Goal: Task Accomplishment & Management: Manage account settings

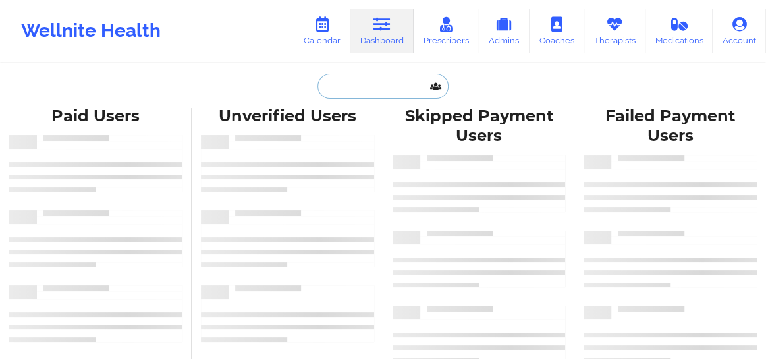
click at [375, 89] on input "text" at bounding box center [382, 86] width 130 height 25
paste input "[PHONE_NUMBER]"
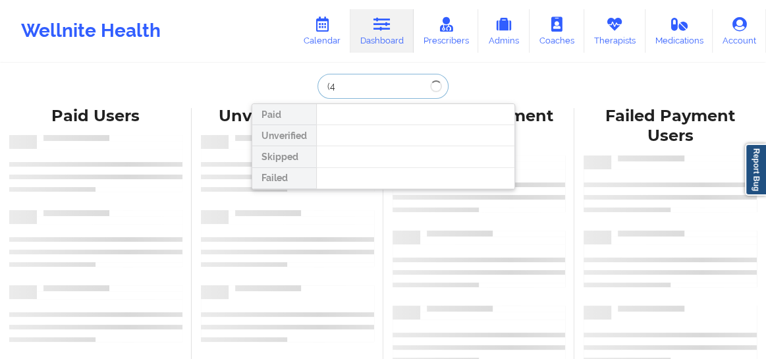
type input "("
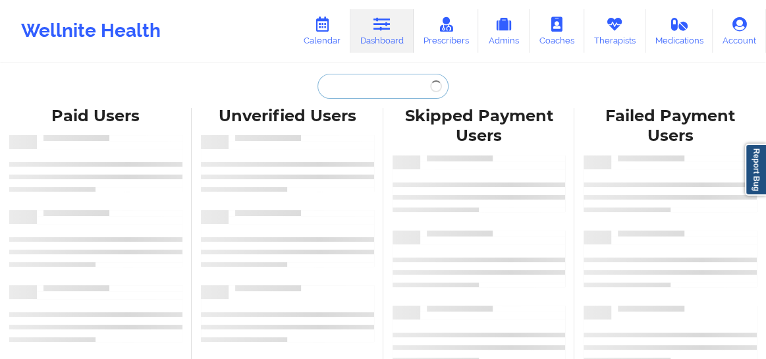
paste input "[PERSON_NAME]"
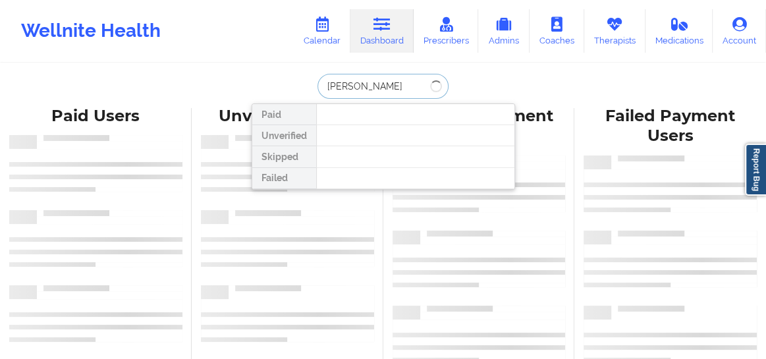
type input "[PERSON_NAME]"
drag, startPoint x: 407, startPoint y: 91, endPoint x: 314, endPoint y: 94, distance: 92.9
click at [317, 94] on div "[PERSON_NAME]" at bounding box center [382, 86] width 130 height 25
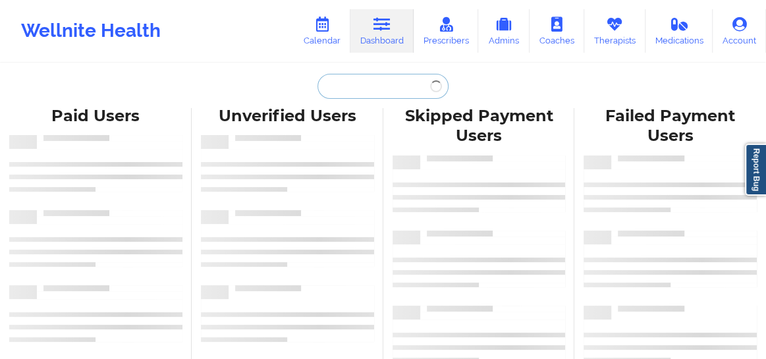
paste input "[PERSON_NAME]"
type input "[PERSON_NAME]"
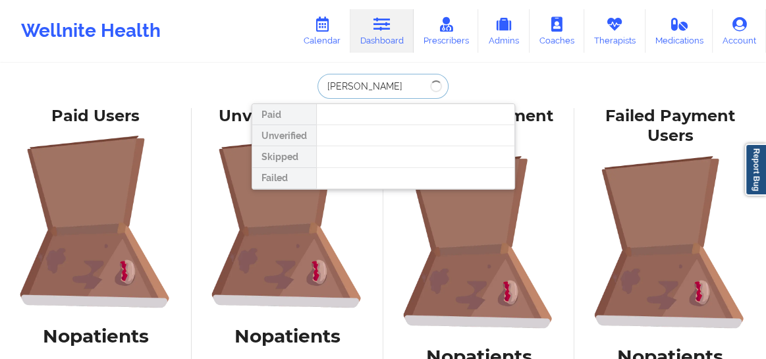
drag, startPoint x: 403, startPoint y: 82, endPoint x: 312, endPoint y: 95, distance: 91.7
click at [317, 95] on div "[PERSON_NAME]" at bounding box center [382, 86] width 130 height 25
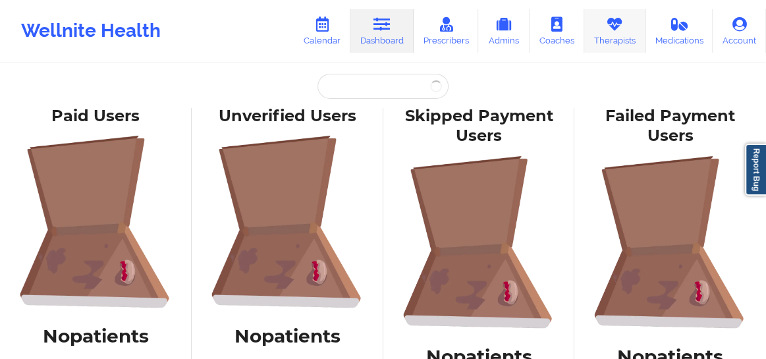
click at [603, 38] on link "Therapists" at bounding box center [614, 30] width 61 height 43
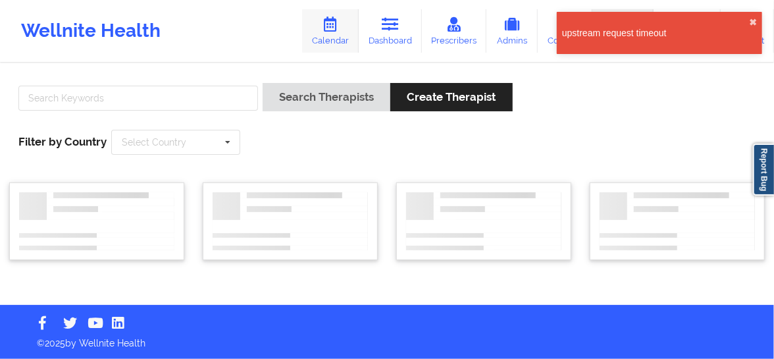
click at [329, 33] on link "Calendar" at bounding box center [330, 30] width 57 height 43
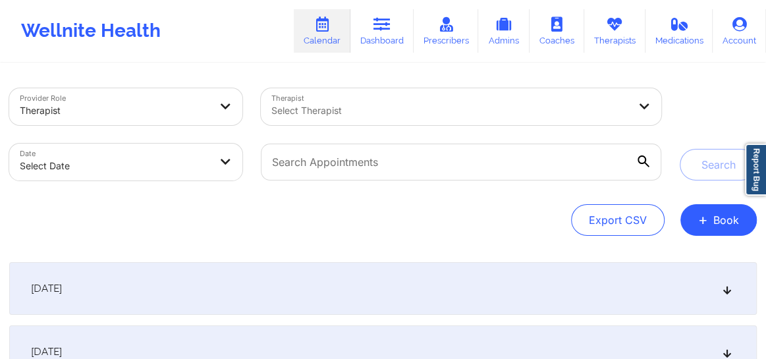
click at [364, 106] on div at bounding box center [449, 111] width 357 height 16
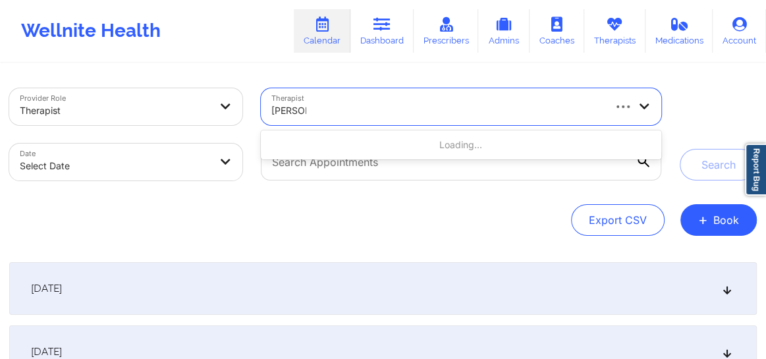
type input "[PERSON_NAME]"
click at [371, 103] on div at bounding box center [436, 111] width 331 height 16
type input "[PERSON_NAME]"
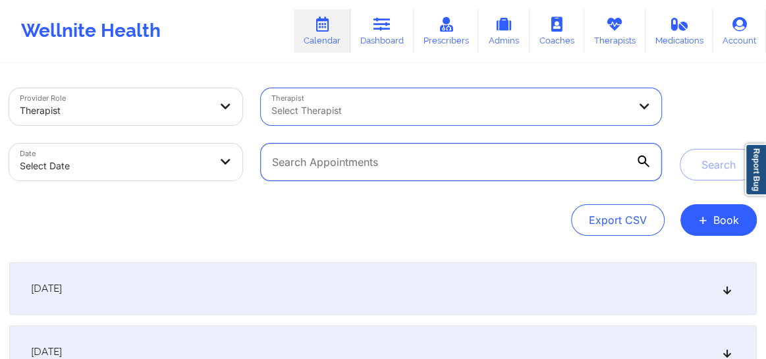
click at [353, 164] on input "text" at bounding box center [461, 162] width 400 height 37
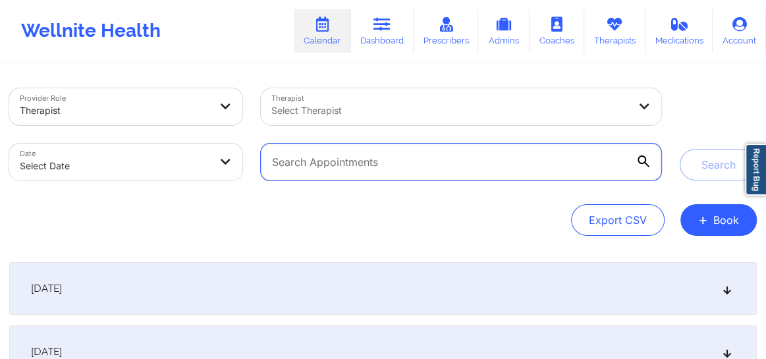
paste input "[EMAIL_ADDRESS][DOMAIN_NAME]"
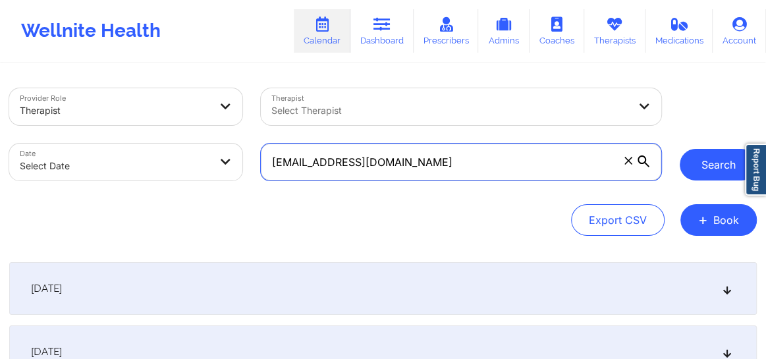
type input "[EMAIL_ADDRESS][DOMAIN_NAME]"
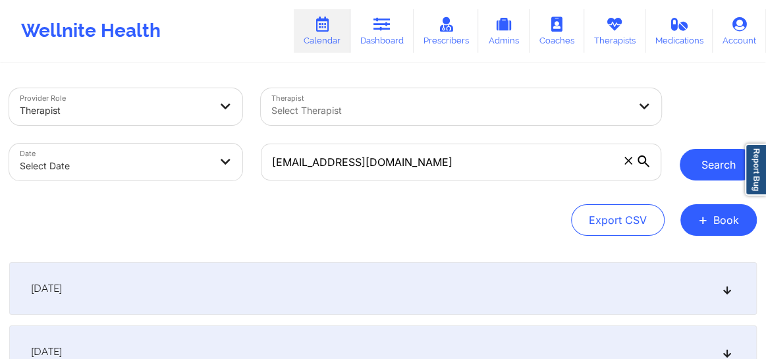
click at [703, 161] on button "Search" at bounding box center [717, 165] width 77 height 32
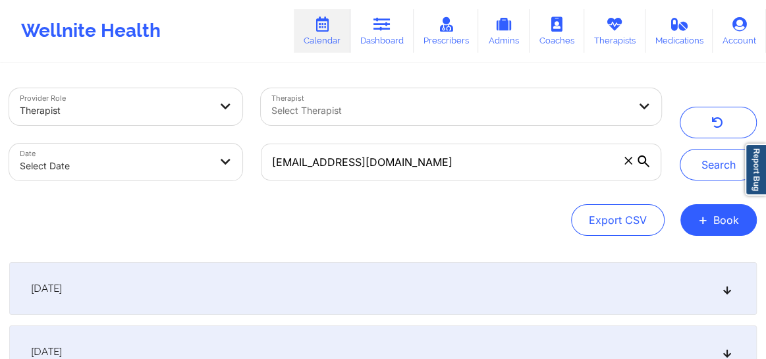
click at [730, 287] on icon at bounding box center [727, 288] width 11 height 9
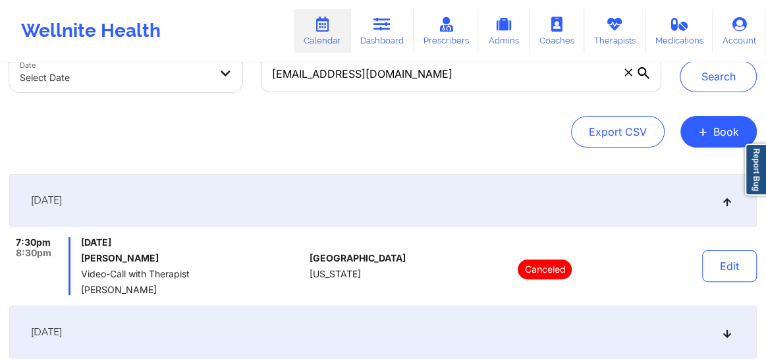
scroll to position [139, 0]
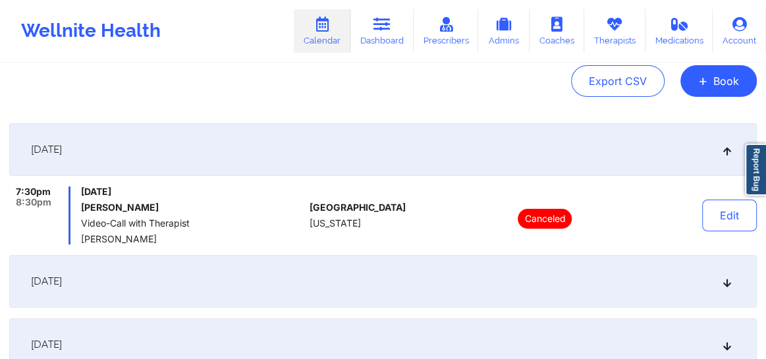
click at [735, 275] on div "[DATE]" at bounding box center [382, 281] width 747 height 53
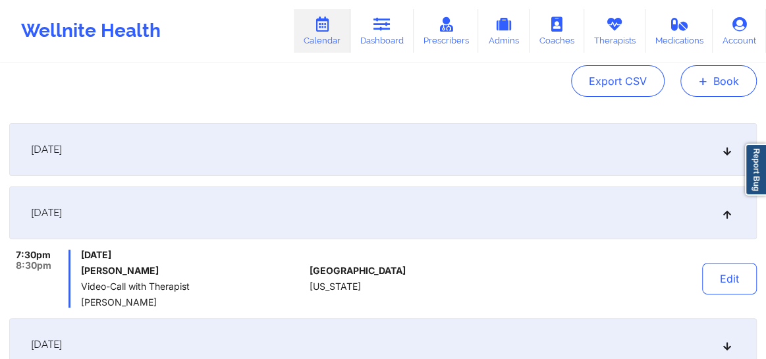
click at [733, 76] on button "+ Book" at bounding box center [718, 81] width 76 height 32
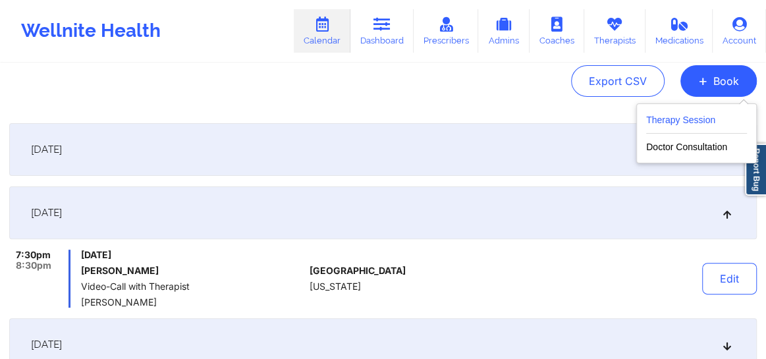
click at [679, 123] on button "Therapy Session" at bounding box center [696, 123] width 101 height 22
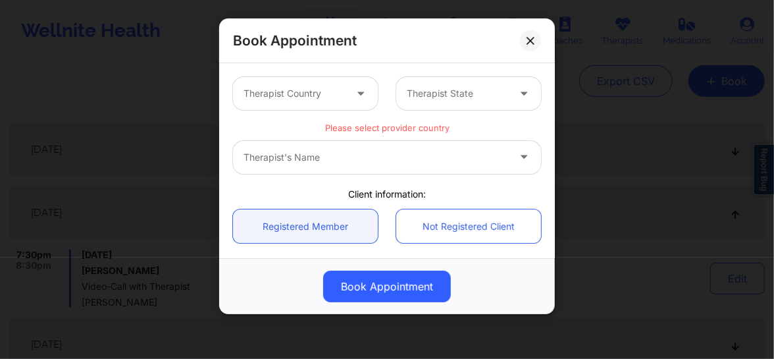
click at [317, 86] on div at bounding box center [294, 94] width 101 height 16
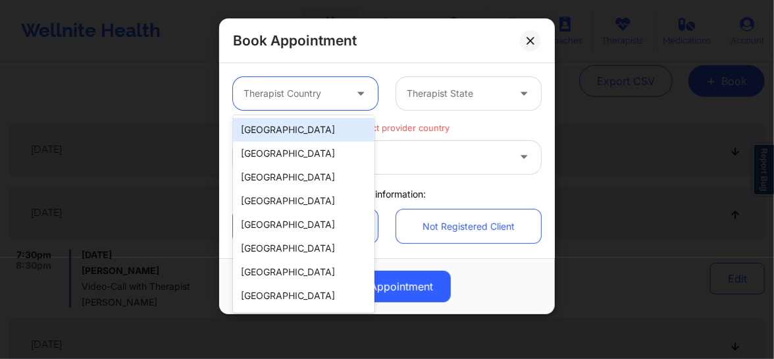
click at [309, 133] on div "[GEOGRAPHIC_DATA]" at bounding box center [304, 130] width 142 height 24
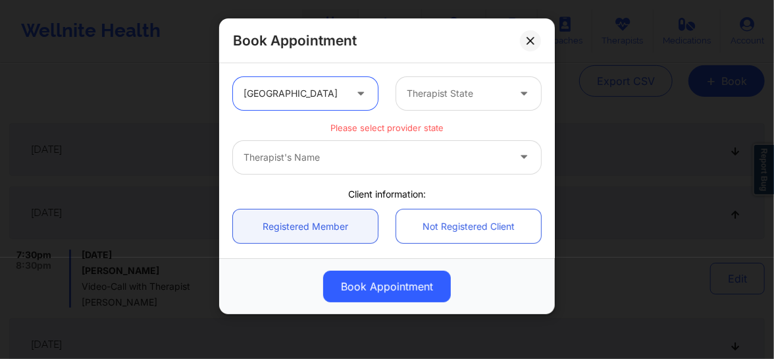
click at [419, 104] on div "Therapist State" at bounding box center [452, 93] width 113 height 33
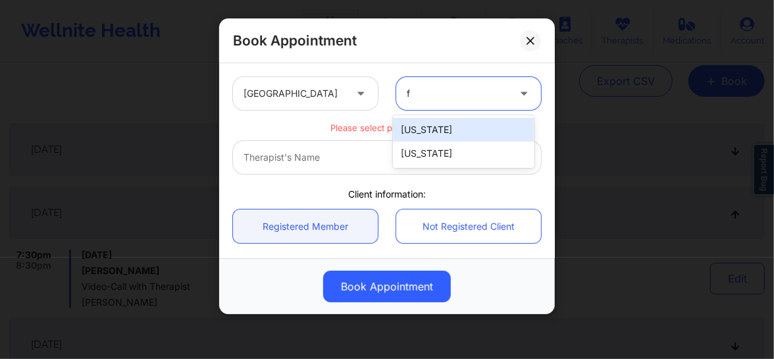
type input "fl"
click at [422, 126] on div "[US_STATE]" at bounding box center [464, 130] width 142 height 24
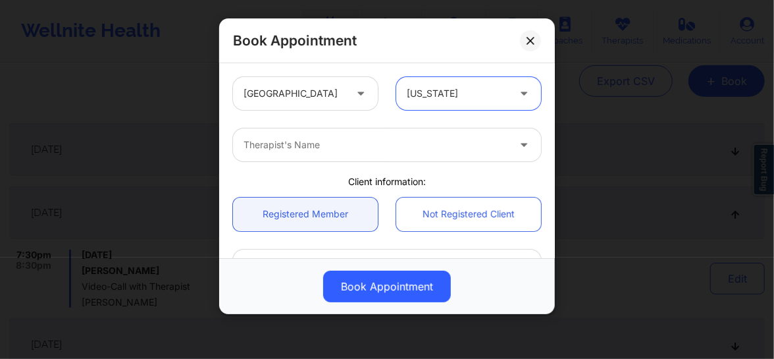
click at [361, 154] on div "Therapist's Name" at bounding box center [371, 144] width 277 height 33
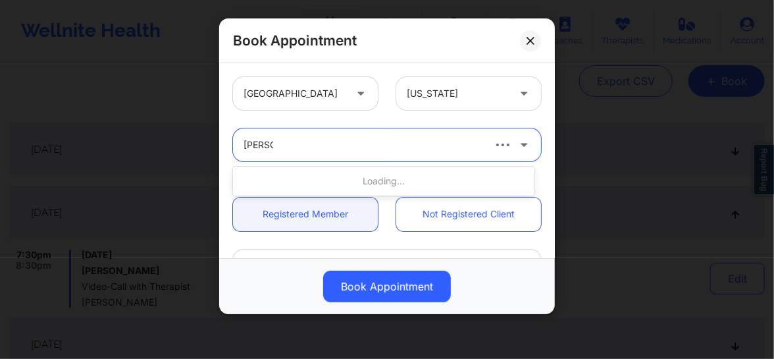
type input "[PERSON_NAME]"
click at [379, 151] on div at bounding box center [363, 145] width 238 height 16
type input "[PERSON_NAME]"
click at [377, 150] on div at bounding box center [363, 145] width 238 height 16
type input "[PERSON_NAME] an"
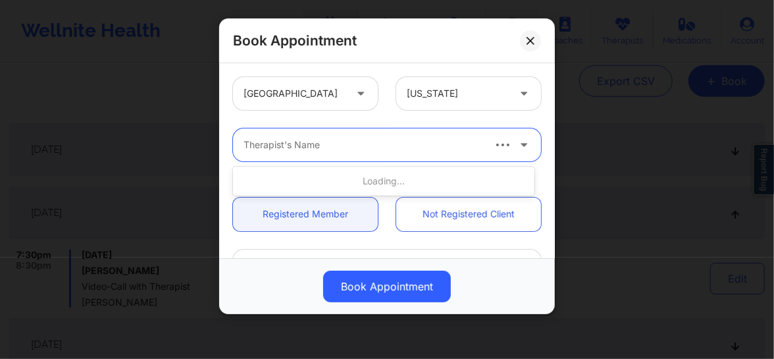
click at [411, 145] on div at bounding box center [363, 145] width 238 height 16
type input "[PERSON_NAME]"
click at [446, 140] on div at bounding box center [376, 145] width 265 height 16
type input "[PERSON_NAME]"
click at [419, 134] on div "Therapist's Name" at bounding box center [371, 144] width 277 height 33
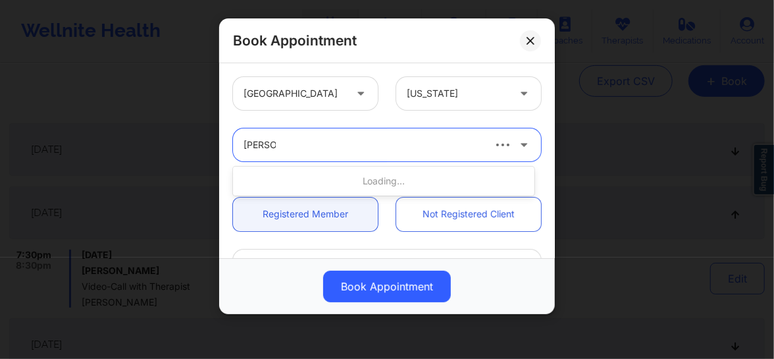
type input "[PERSON_NAME]"
click at [439, 155] on div "Therapist's Name" at bounding box center [358, 144] width 250 height 33
type input "[PERSON_NAME]"
click at [535, 38] on button at bounding box center [530, 40] width 21 height 21
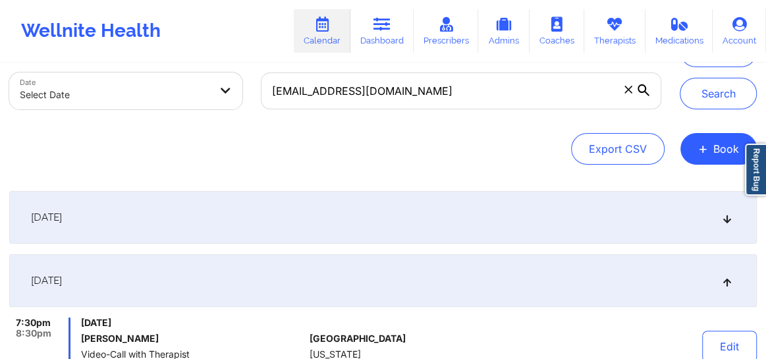
scroll to position [0, 0]
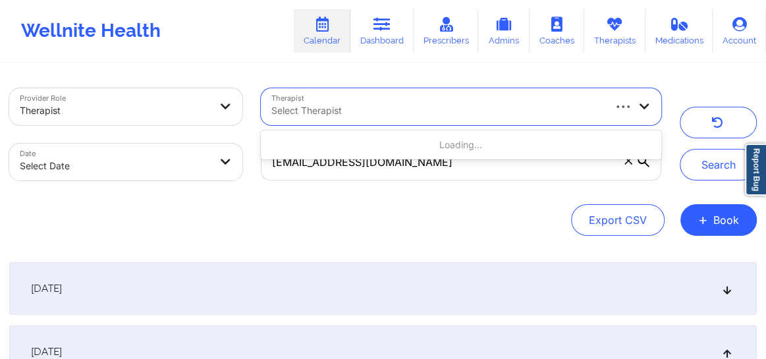
click at [379, 111] on div at bounding box center [436, 111] width 331 height 16
type input "[PERSON_NAME]"
click at [400, 113] on div at bounding box center [436, 111] width 331 height 16
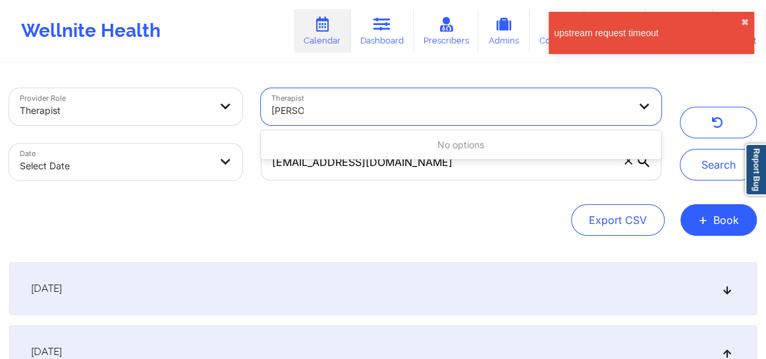
type input "[PERSON_NAME]"
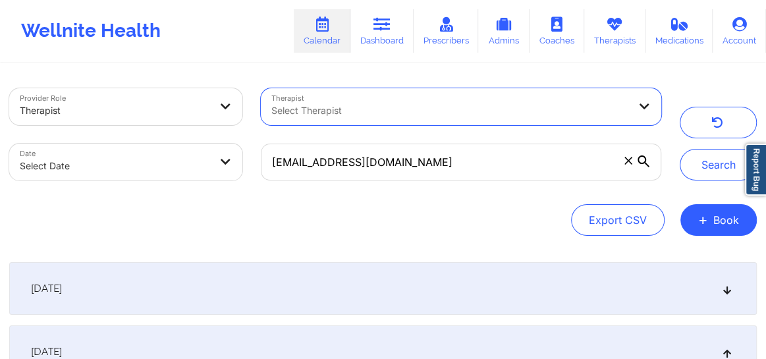
click at [627, 160] on icon at bounding box center [627, 160] width 7 height 7
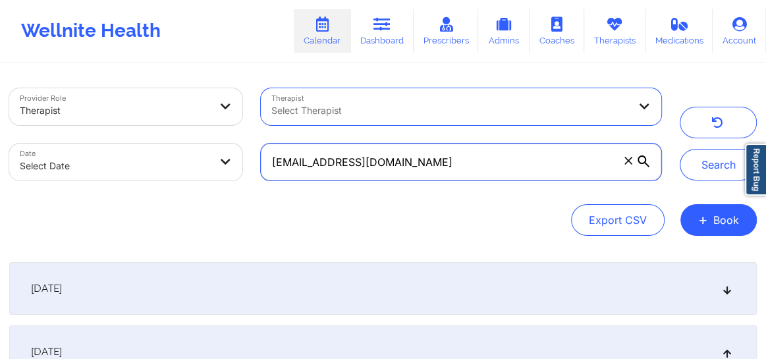
click at [627, 160] on input "[EMAIL_ADDRESS][DOMAIN_NAME]" at bounding box center [461, 162] width 400 height 37
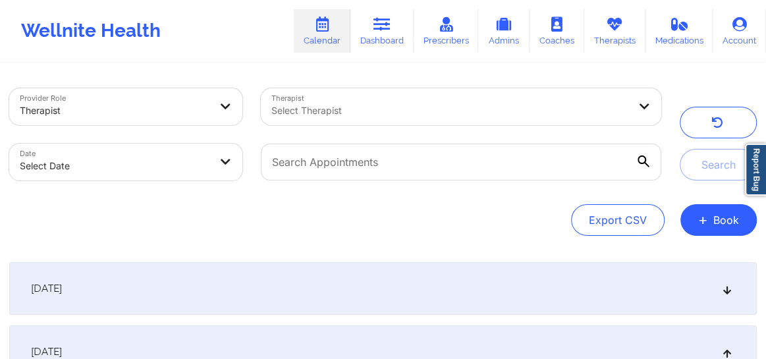
click at [405, 112] on div at bounding box center [449, 111] width 357 height 16
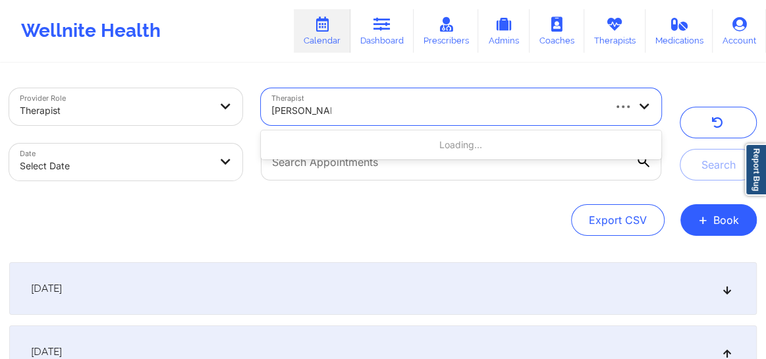
type input "[PERSON_NAME]"
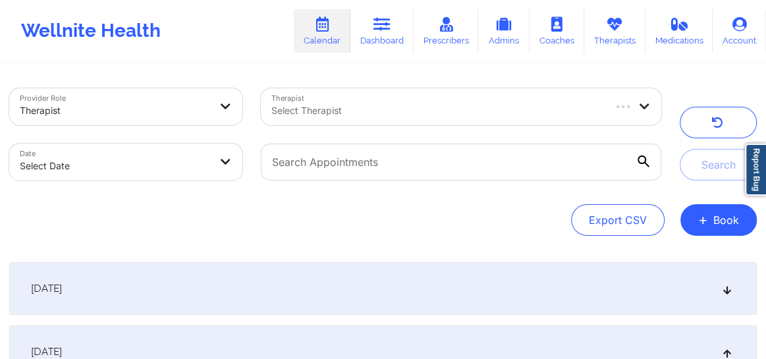
click at [543, 103] on div at bounding box center [436, 111] width 331 height 16
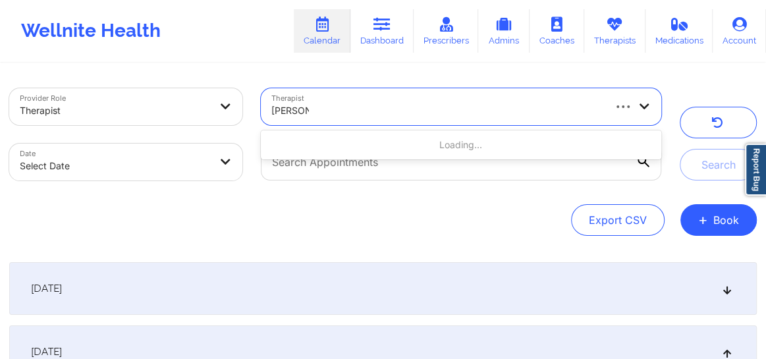
type input "[PERSON_NAME]"
click at [367, 111] on div at bounding box center [436, 111] width 331 height 16
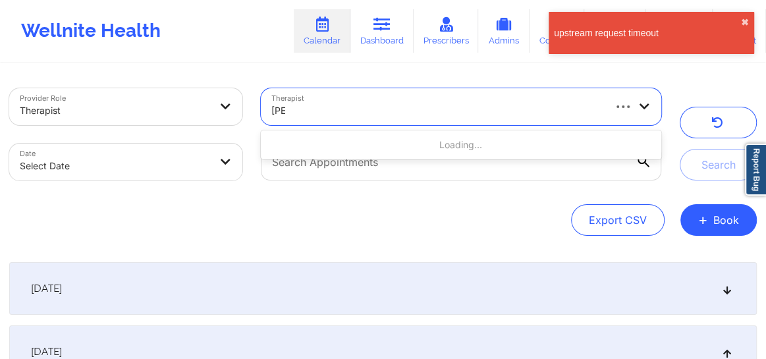
type input "[PERSON_NAME]"
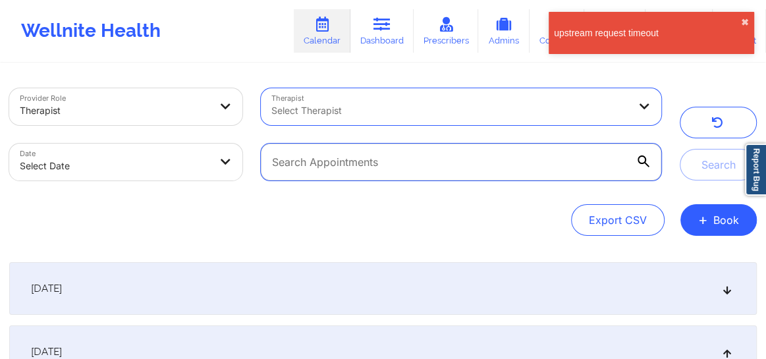
click at [369, 161] on input "text" at bounding box center [461, 162] width 400 height 37
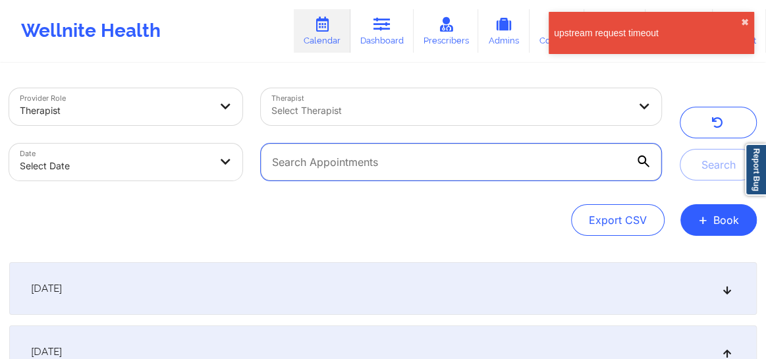
paste input "[EMAIL_ADDRESS][DOMAIN_NAME]"
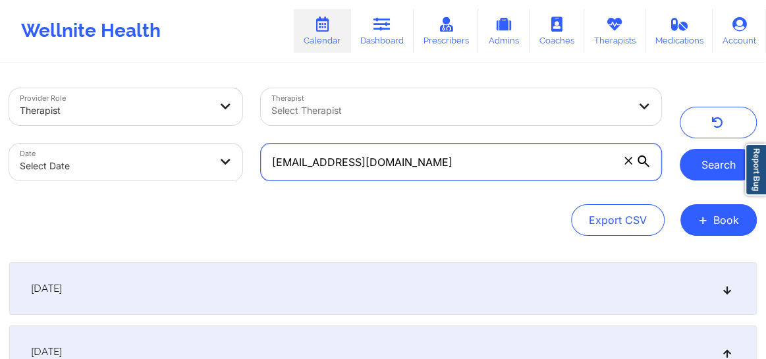
type input "[EMAIL_ADDRESS][DOMAIN_NAME]"
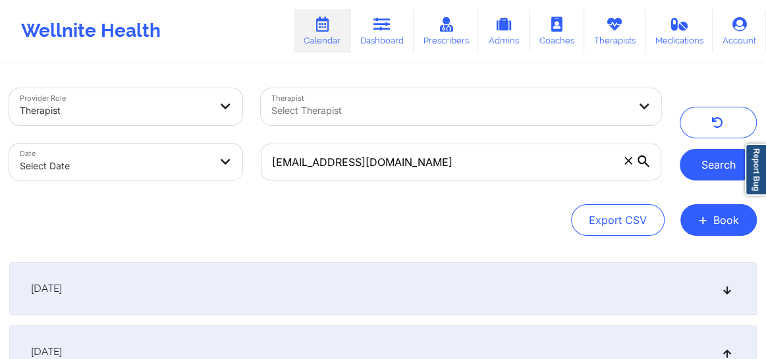
click at [708, 178] on button "Search" at bounding box center [717, 165] width 77 height 32
click at [732, 292] on div "[DATE]" at bounding box center [382, 288] width 747 height 53
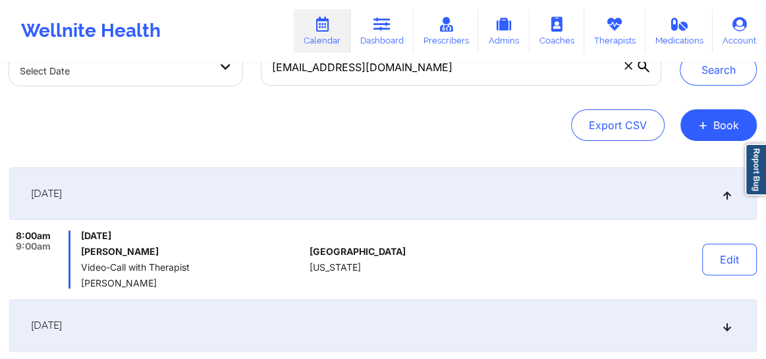
scroll to position [109, 0]
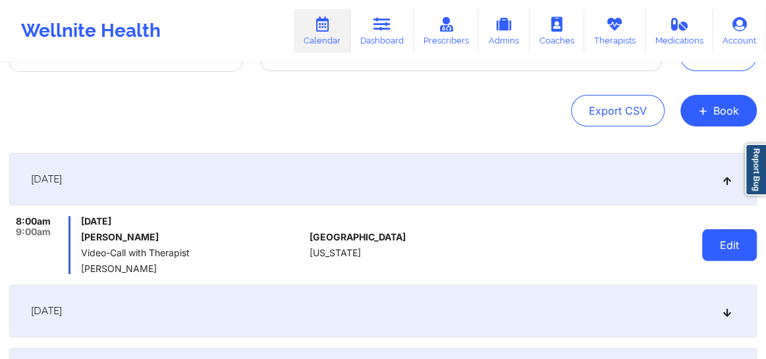
click at [724, 246] on button "Edit" at bounding box center [729, 245] width 55 height 32
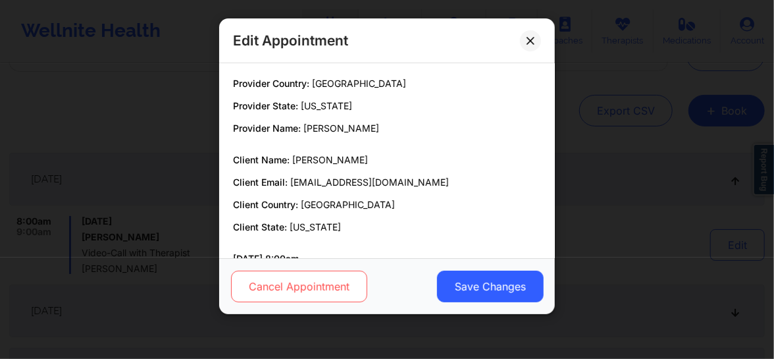
click at [325, 286] on button "Cancel Appointment" at bounding box center [299, 287] width 136 height 32
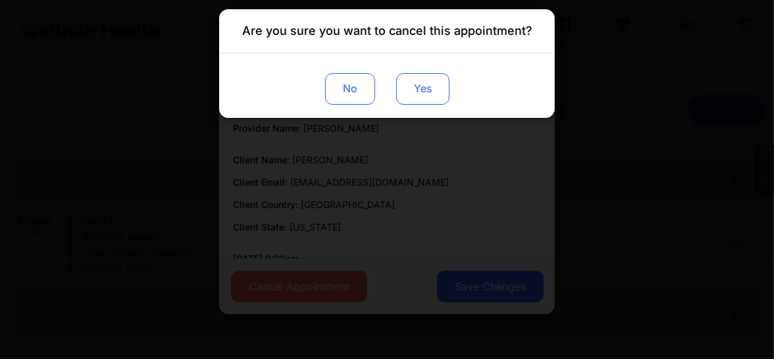
click at [427, 92] on button "Yes" at bounding box center [422, 89] width 53 height 32
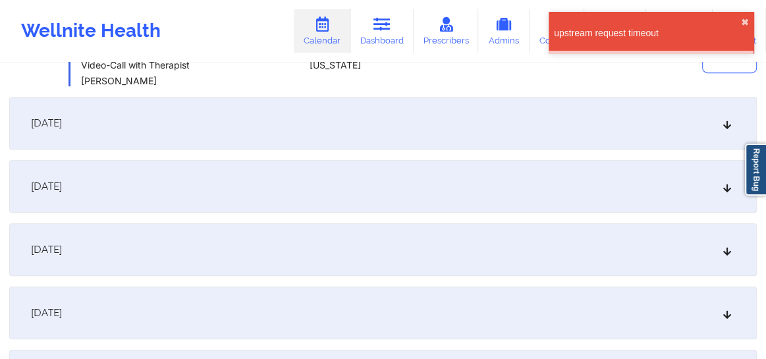
scroll to position [299, 0]
click at [728, 182] on icon at bounding box center [727, 184] width 11 height 9
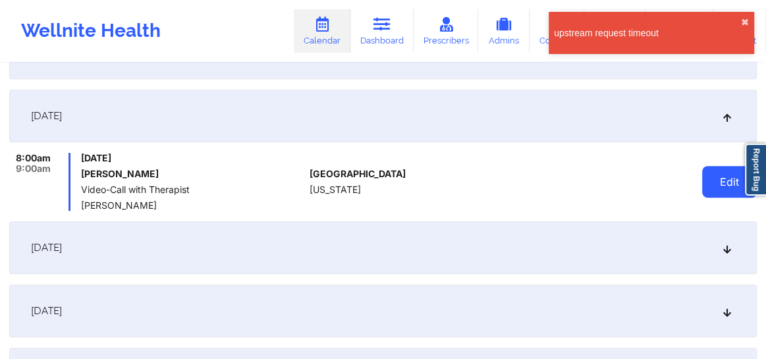
click at [724, 186] on button "Edit" at bounding box center [729, 182] width 55 height 32
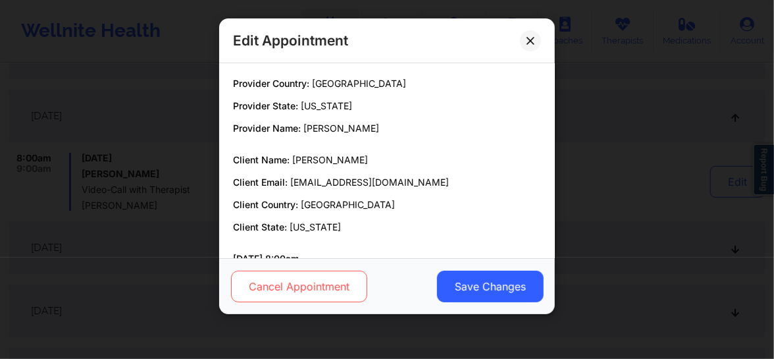
click at [299, 288] on button "Cancel Appointment" at bounding box center [299, 287] width 136 height 32
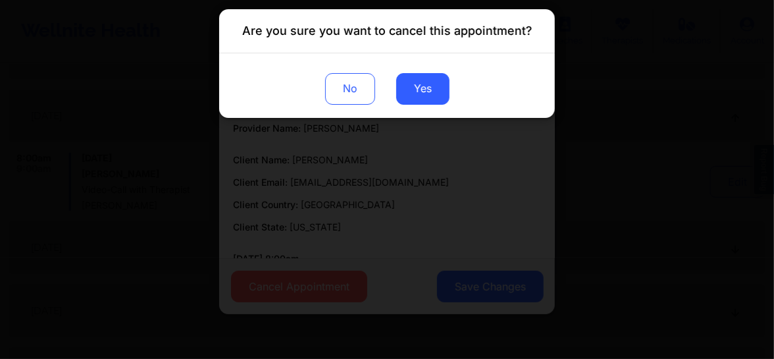
drag, startPoint x: 429, startPoint y: 86, endPoint x: 516, endPoint y: 140, distance: 102.3
click at [429, 84] on button "Yes" at bounding box center [422, 89] width 53 height 32
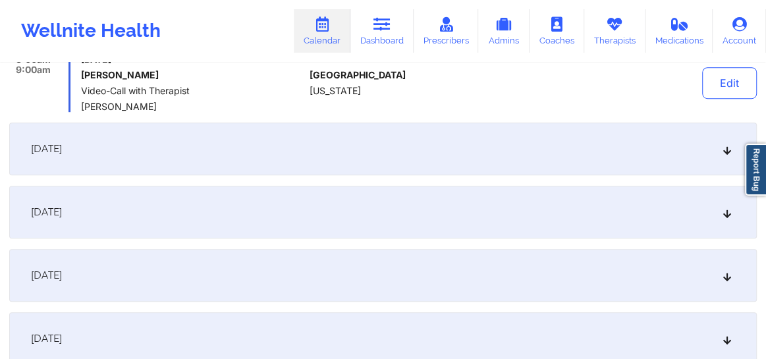
scroll to position [399, 0]
click at [724, 213] on icon at bounding box center [727, 210] width 11 height 9
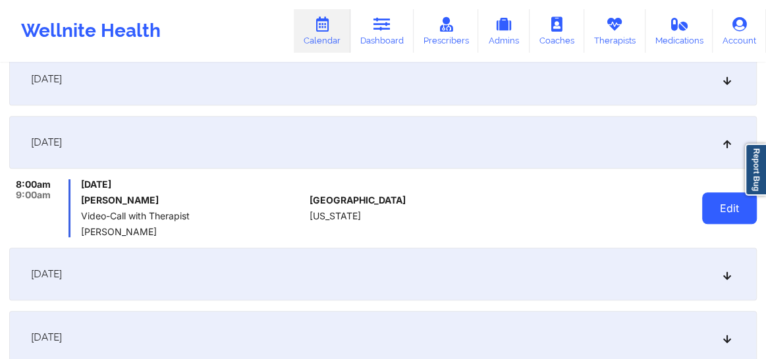
click at [715, 214] on button "Edit" at bounding box center [729, 208] width 55 height 32
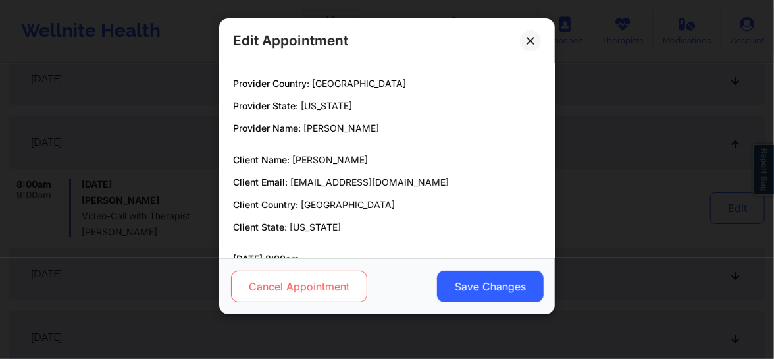
click at [322, 288] on button "Cancel Appointment" at bounding box center [299, 287] width 136 height 32
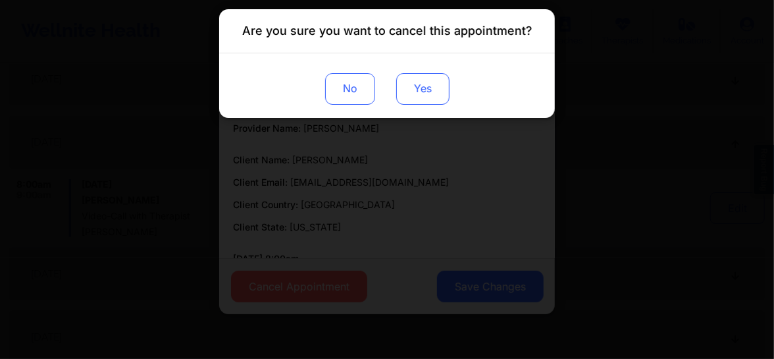
click at [418, 100] on button "Yes" at bounding box center [422, 89] width 53 height 32
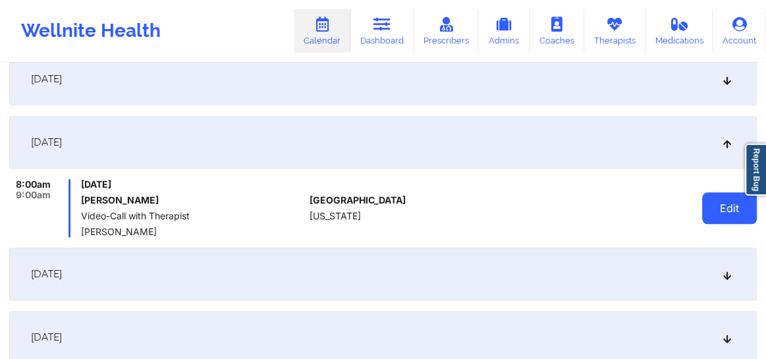
click at [726, 211] on button "Edit" at bounding box center [729, 208] width 55 height 32
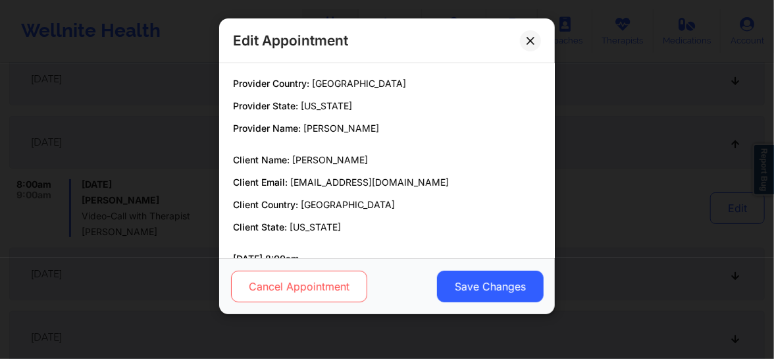
click at [309, 283] on button "Cancel Appointment" at bounding box center [299, 287] width 136 height 32
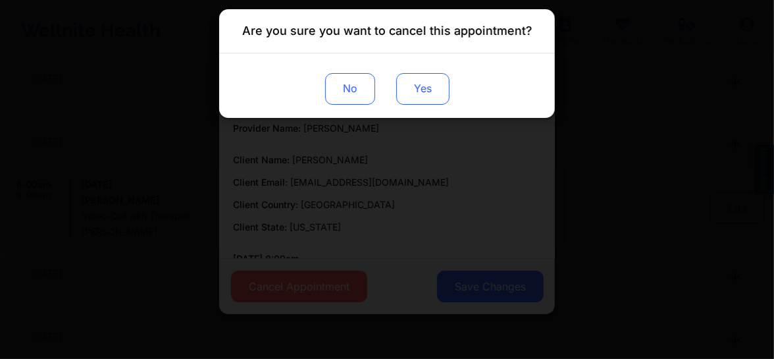
click at [430, 92] on button "Yes" at bounding box center [422, 89] width 53 height 32
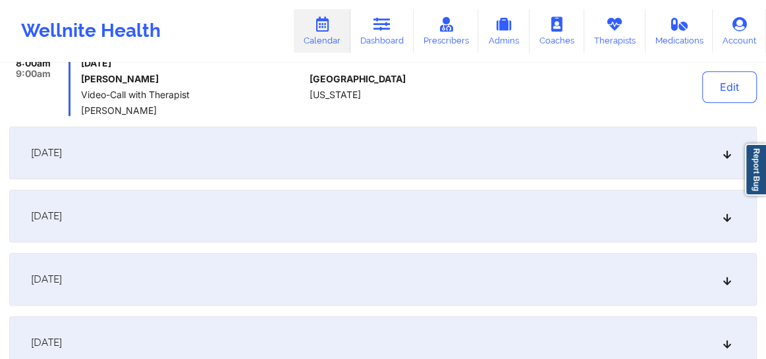
scroll to position [528, 0]
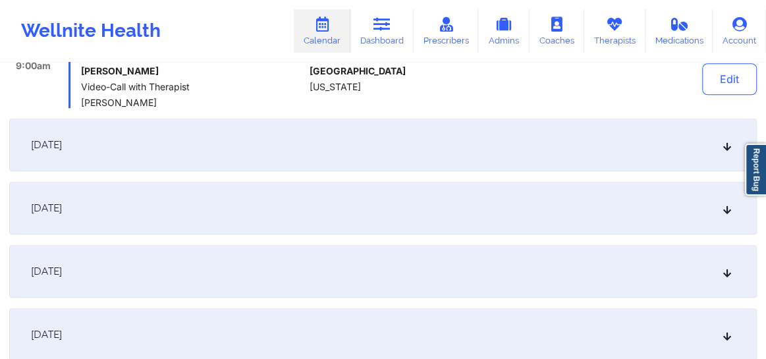
click at [724, 204] on icon at bounding box center [727, 207] width 11 height 9
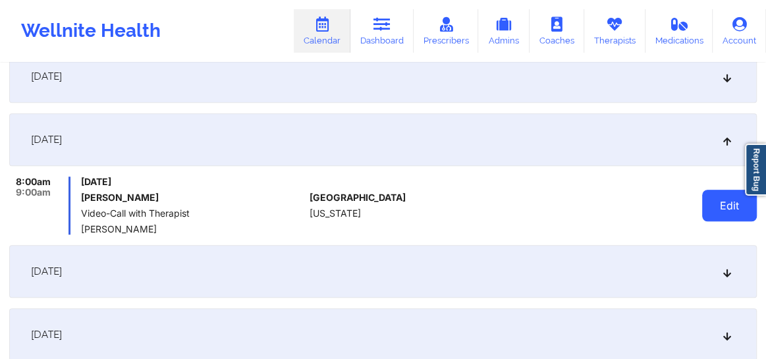
click at [710, 218] on button "Edit" at bounding box center [729, 206] width 55 height 32
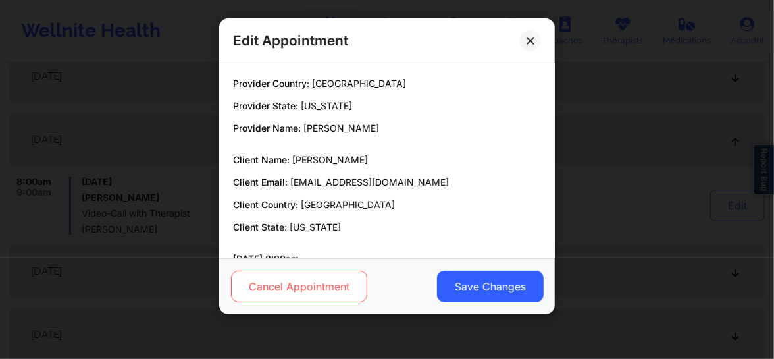
click at [286, 295] on button "Cancel Appointment" at bounding box center [299, 287] width 136 height 32
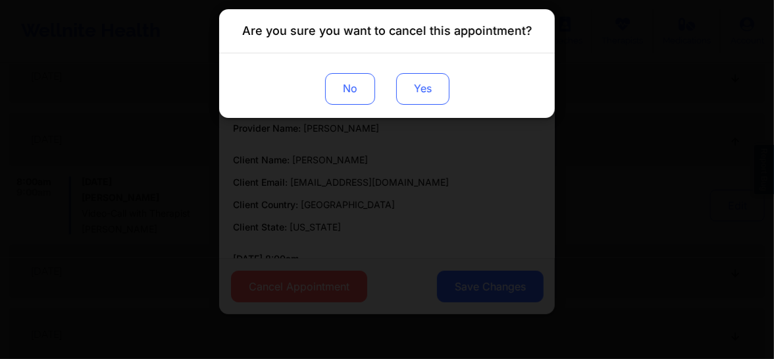
click at [426, 80] on button "Yes" at bounding box center [422, 89] width 53 height 32
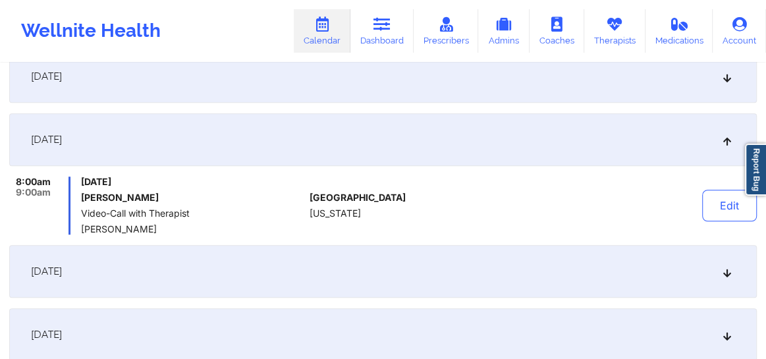
click at [726, 336] on icon at bounding box center [727, 334] width 11 height 9
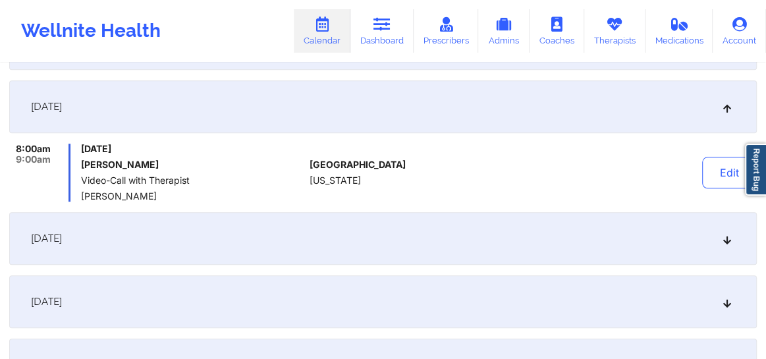
scroll to position [688, 0]
click at [724, 172] on button "Edit" at bounding box center [729, 172] width 55 height 32
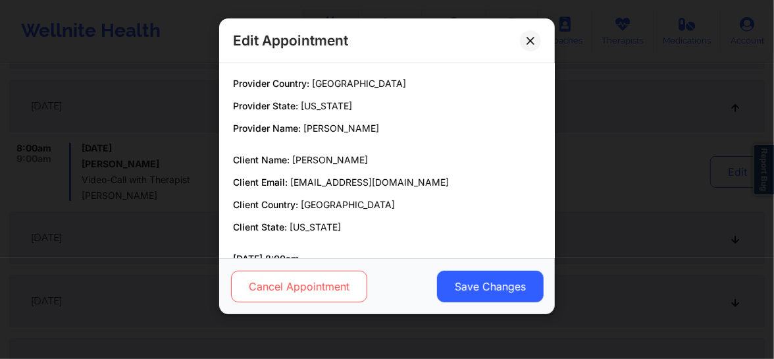
click at [317, 282] on button "Cancel Appointment" at bounding box center [299, 287] width 136 height 32
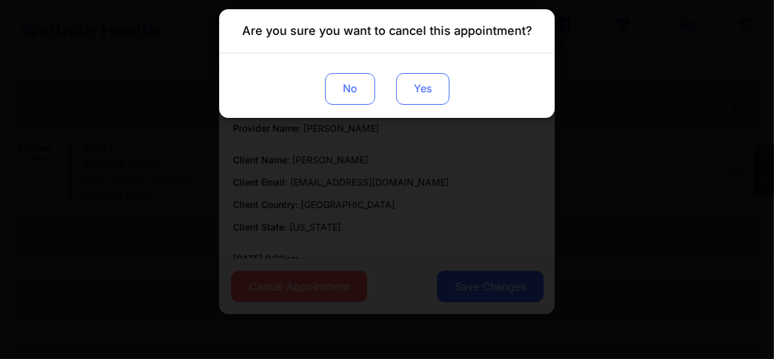
click at [428, 89] on button "Yes" at bounding box center [422, 89] width 53 height 32
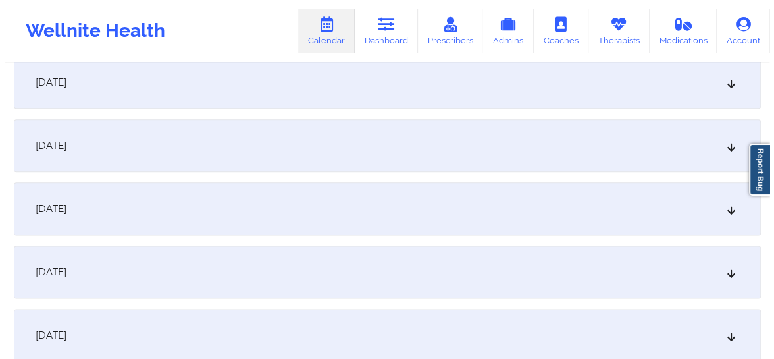
scroll to position [837, 0]
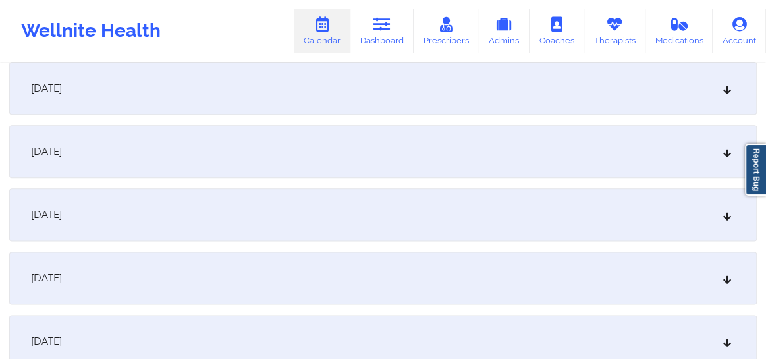
click at [730, 154] on icon at bounding box center [727, 151] width 11 height 9
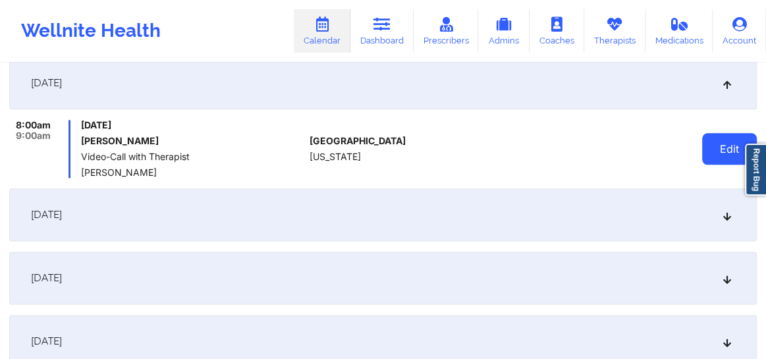
click at [722, 155] on button "Edit" at bounding box center [729, 149] width 55 height 32
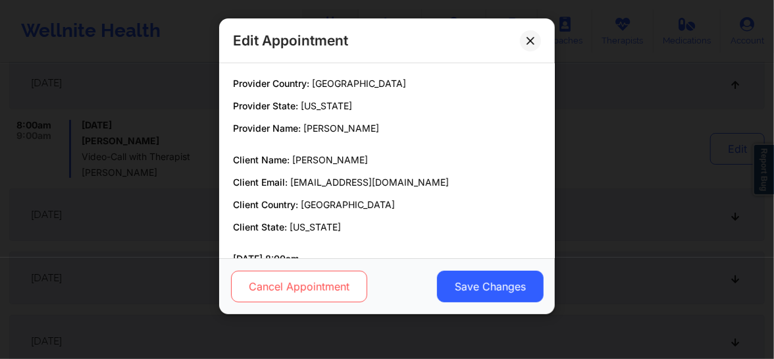
click at [288, 282] on button "Cancel Appointment" at bounding box center [299, 287] width 136 height 32
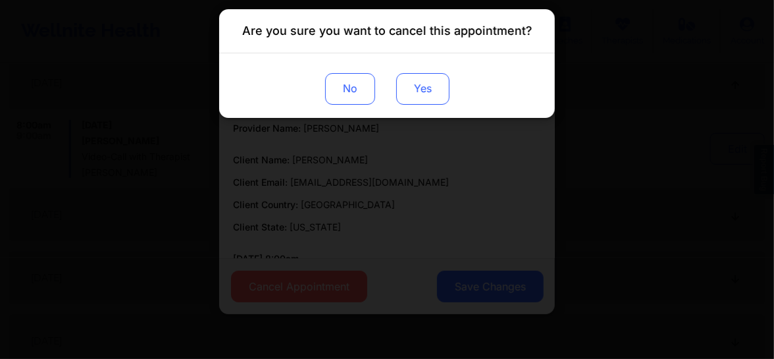
click at [421, 97] on button "Yes" at bounding box center [422, 89] width 53 height 32
